Goal: Task Accomplishment & Management: Complete application form

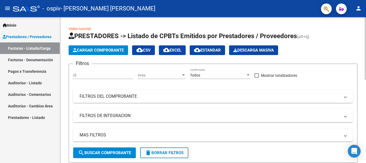
click at [89, 49] on span "Cargar Comprobante" at bounding box center [98, 50] width 51 height 5
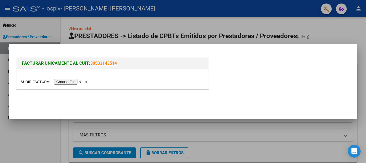
click at [74, 80] on input "file" at bounding box center [55, 82] width 68 height 6
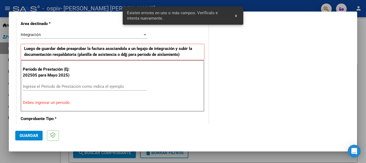
scroll to position [134, 0]
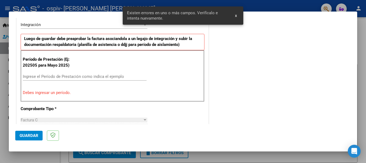
click at [52, 80] on div "Ingrese el Período de Prestación como indica el ejemplo" at bounding box center [85, 76] width 124 height 8
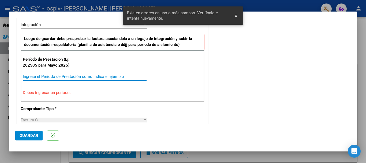
click at [49, 75] on input "Ingrese el Período de Prestación como indica el ejemplo" at bounding box center [85, 76] width 124 height 5
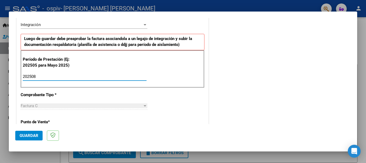
type input "202508"
click at [30, 134] on span "Guardar" at bounding box center [29, 135] width 19 height 5
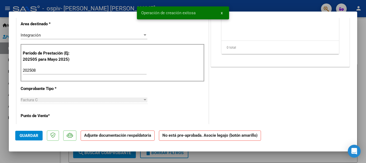
scroll to position [0, 0]
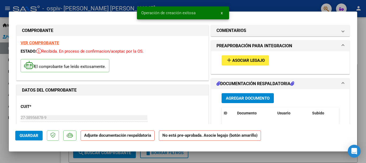
click at [244, 62] on span "Asociar Legajo" at bounding box center [248, 60] width 32 height 5
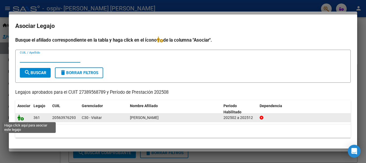
click at [20, 120] on icon at bounding box center [20, 117] width 6 height 6
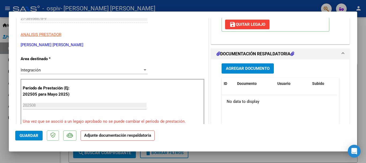
scroll to position [111, 0]
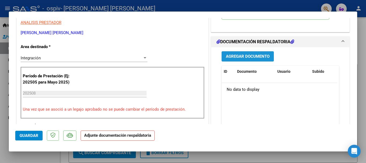
click at [258, 52] on button "Agregar Documento" at bounding box center [247, 56] width 52 height 10
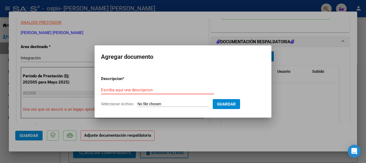
click at [154, 91] on input "Escriba aquí una descripcion" at bounding box center [157, 89] width 113 height 5
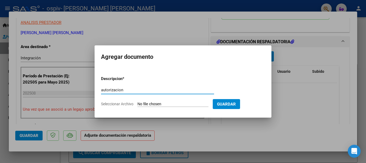
type input "autorizacion"
click at [152, 103] on input "Seleccionar Archivo" at bounding box center [172, 103] width 71 height 5
type input "C:\fakepath\[PERSON_NAME] TO 2025.pdf"
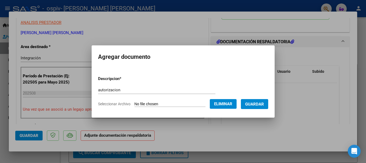
click at [259, 105] on span "Guardar" at bounding box center [254, 103] width 19 height 5
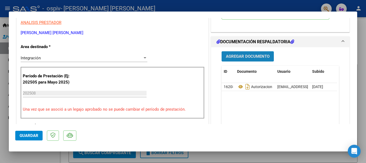
click at [251, 56] on span "Agregar Documento" at bounding box center [248, 56] width 44 height 5
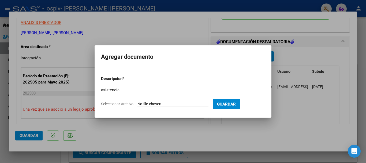
type input "asistencia"
click at [161, 101] on input "Seleccionar Archivo" at bounding box center [172, 103] width 71 height 5
type input "C:\fakepath\Asistencia agosto marin.pdf"
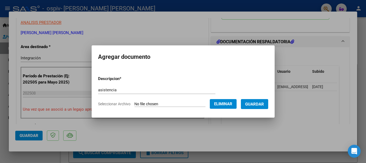
click at [258, 101] on button "Guardar" at bounding box center [254, 104] width 27 height 10
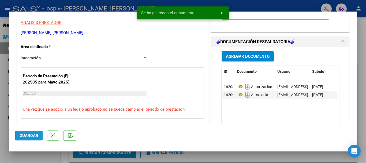
click at [27, 135] on span "Guardar" at bounding box center [29, 135] width 19 height 5
click at [365, 76] on div at bounding box center [183, 81] width 366 height 163
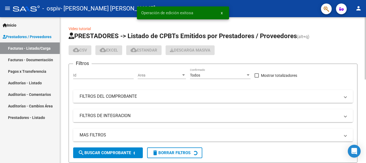
click at [365, 79] on div at bounding box center [364, 48] width 1 height 62
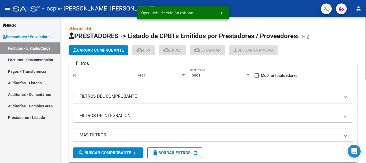
click at [365, 50] on div at bounding box center [364, 89] width 1 height 145
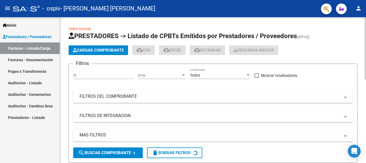
click at [341, 49] on div "Cargar Comprobante cloud_download CSV cloud_download EXCEL cloud_download Estan…" at bounding box center [213, 50] width 289 height 10
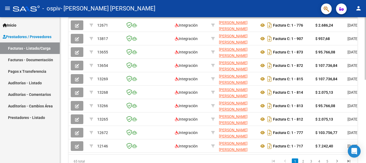
scroll to position [194, 0]
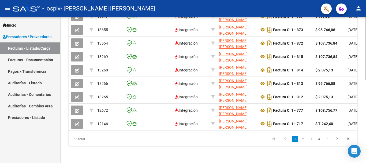
click at [365, 149] on div at bounding box center [364, 131] width 1 height 62
click at [327, 141] on link "5" at bounding box center [327, 139] width 6 height 6
click at [326, 138] on div "65 total 3 4 5 6 7" at bounding box center [213, 138] width 289 height 13
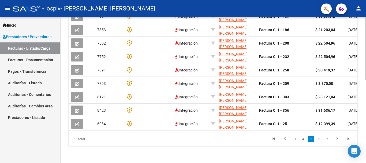
scroll to position [194, 0]
click at [326, 138] on link "7" at bounding box center [327, 139] width 6 height 6
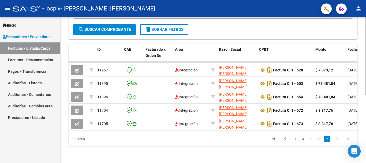
scroll to position [127, 0]
click at [301, 139] on link "4" at bounding box center [303, 139] width 6 height 6
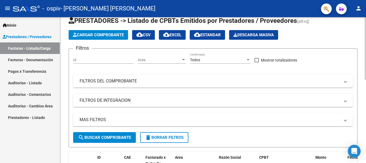
click at [365, 31] on div at bounding box center [364, 55] width 1 height 62
